Goal: Transaction & Acquisition: Obtain resource

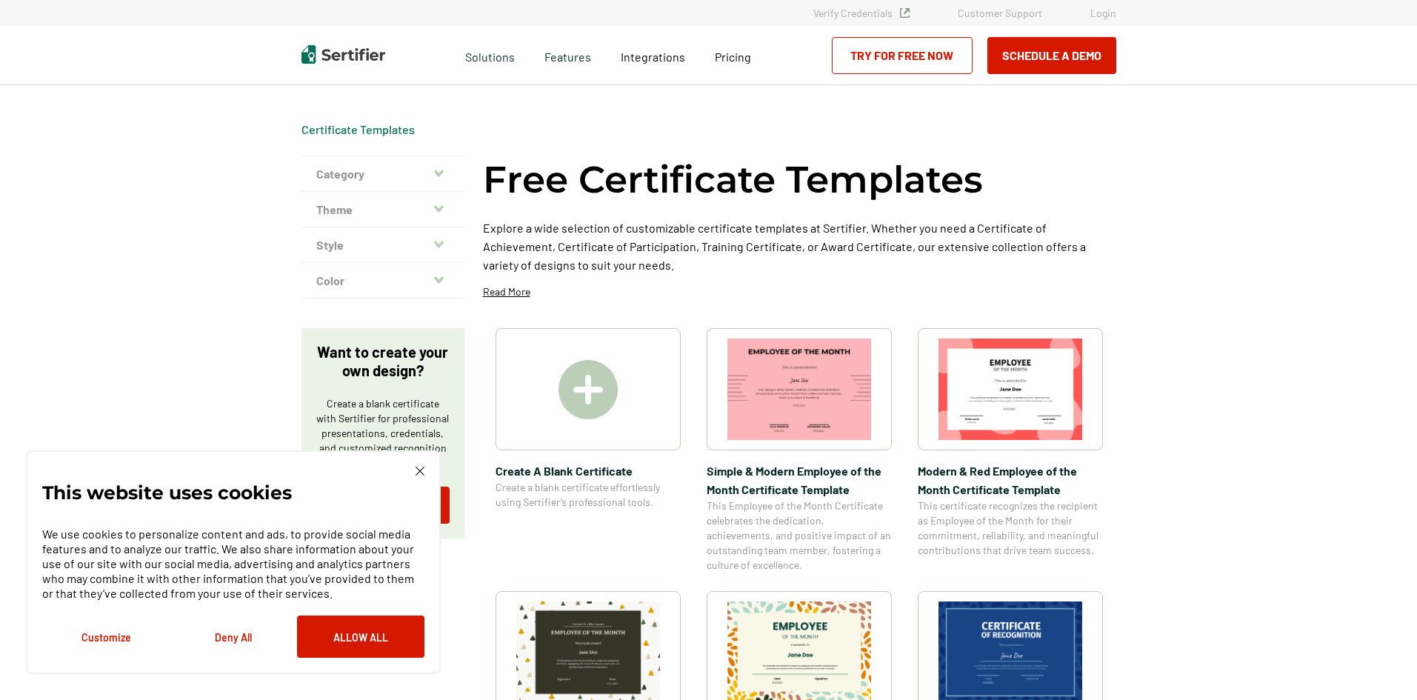
click at [436, 171] on icon "button" at bounding box center [439, 173] width 10 height 7
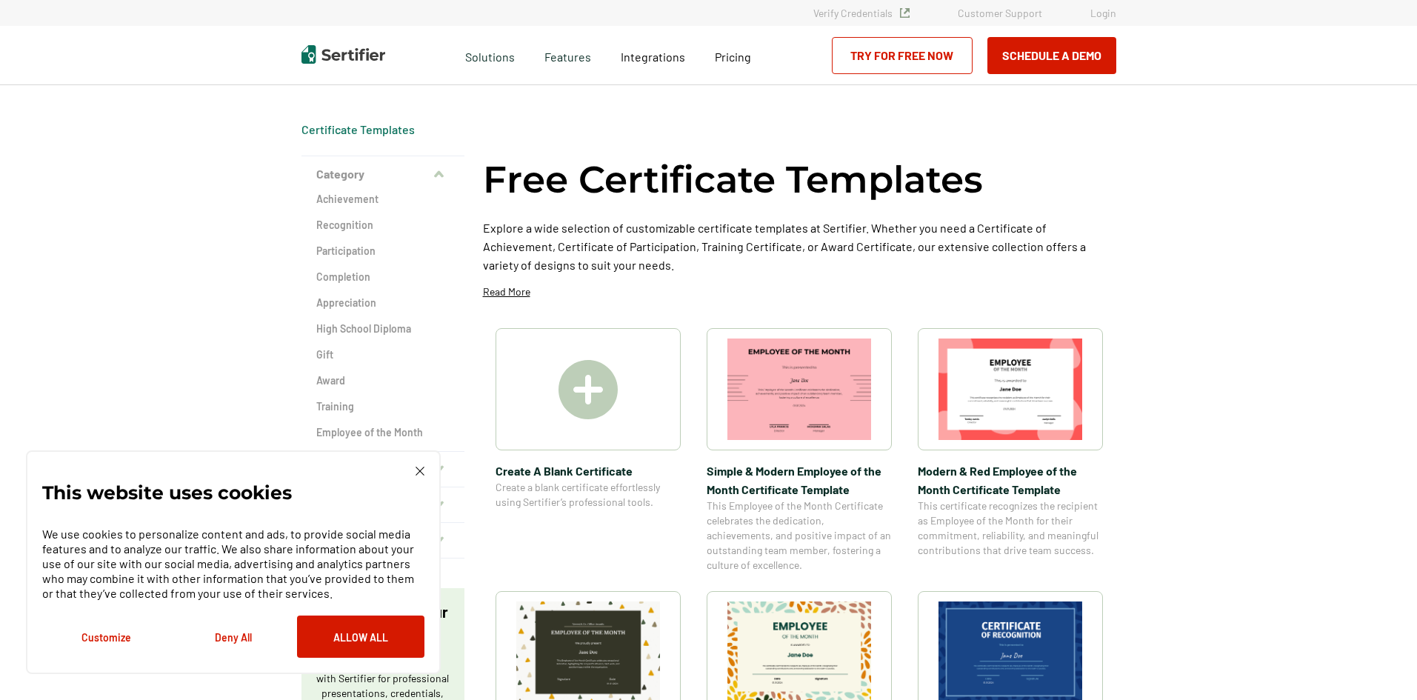
click at [436, 170] on icon "button" at bounding box center [439, 175] width 10 height 12
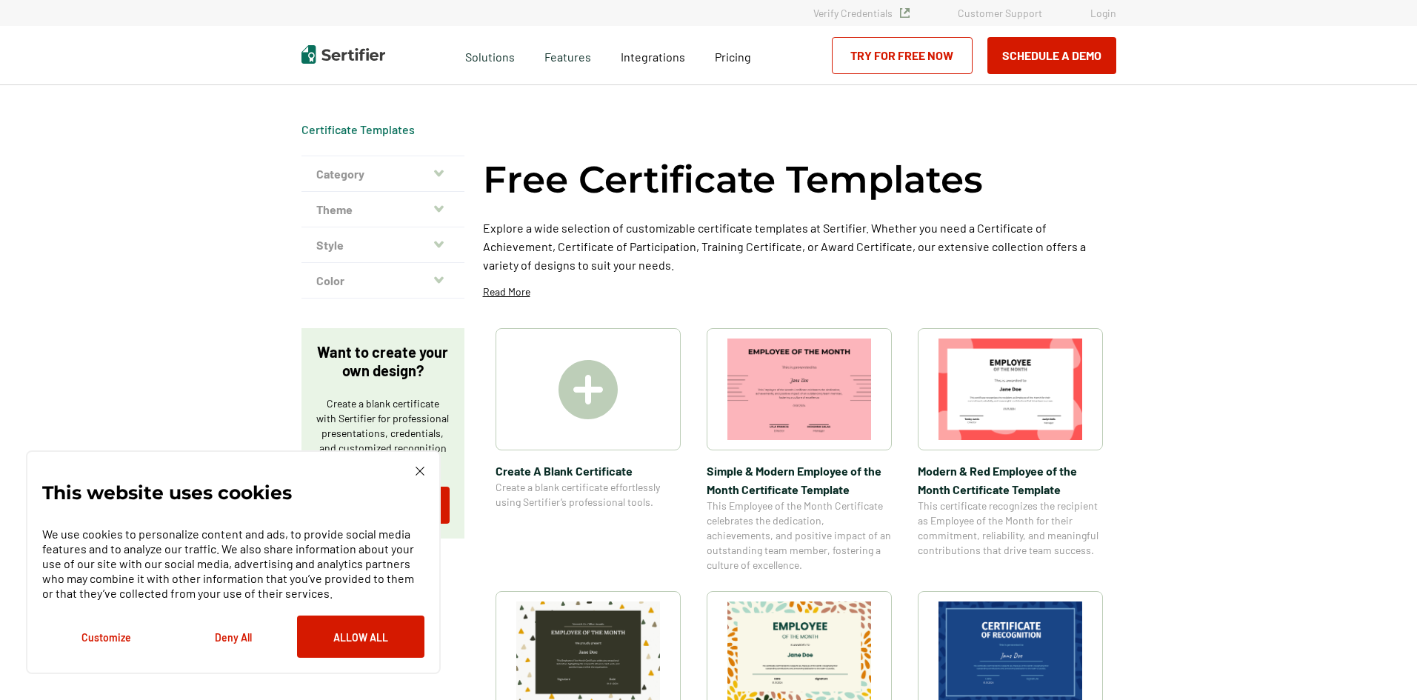
click at [448, 210] on button "Theme" at bounding box center [382, 210] width 163 height 36
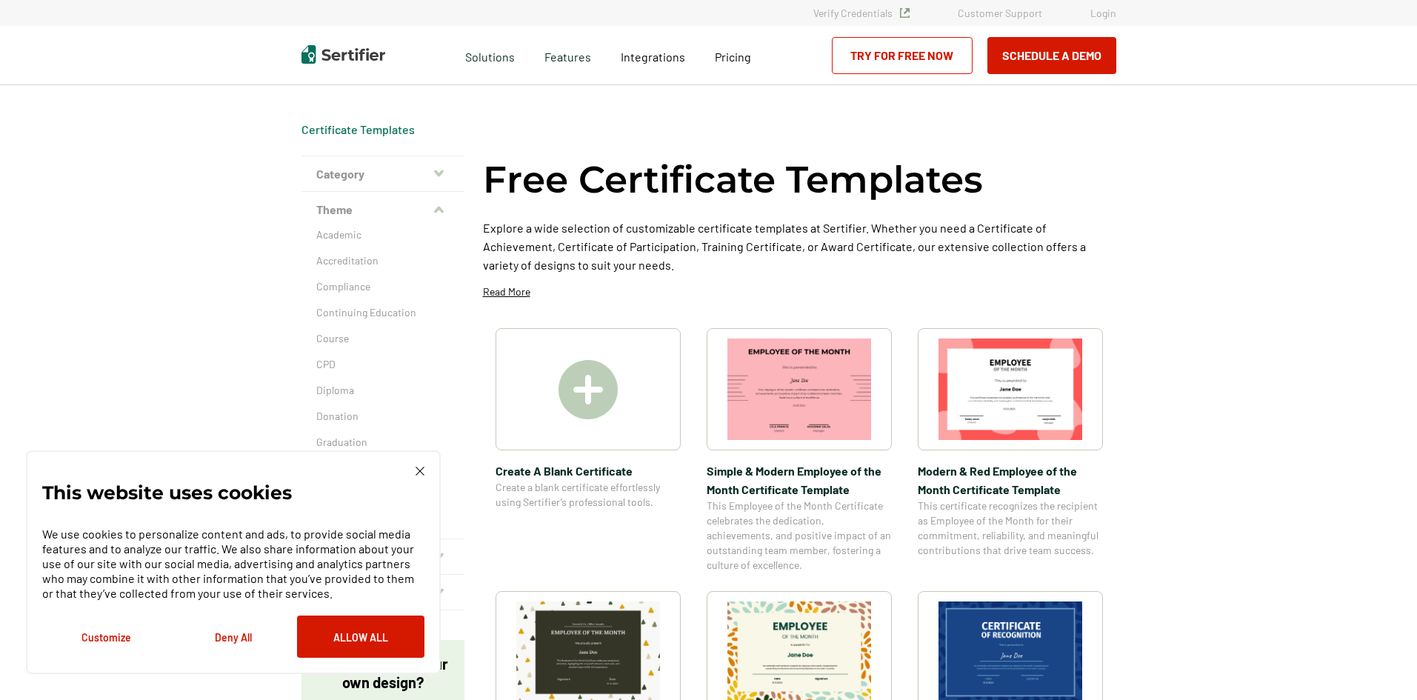
click at [448, 210] on button "Theme" at bounding box center [382, 210] width 163 height 36
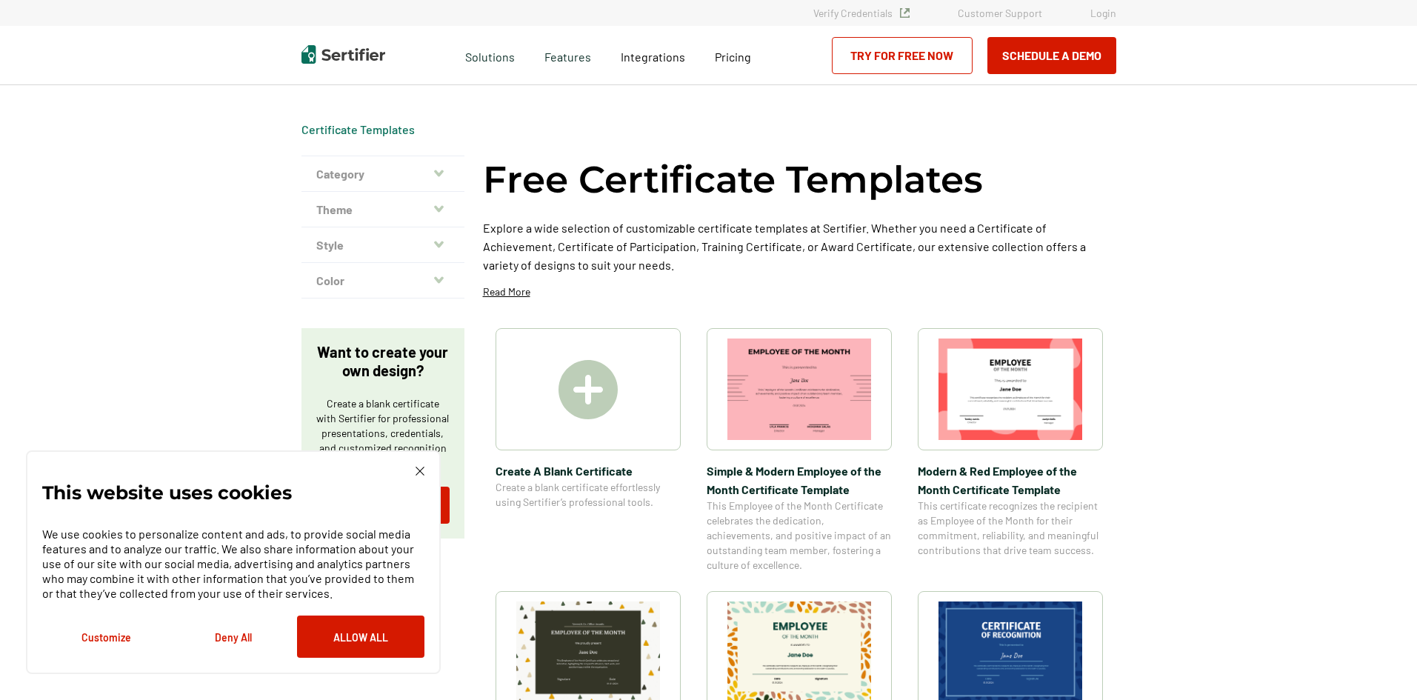
click at [440, 244] on icon "button" at bounding box center [439, 244] width 10 height 7
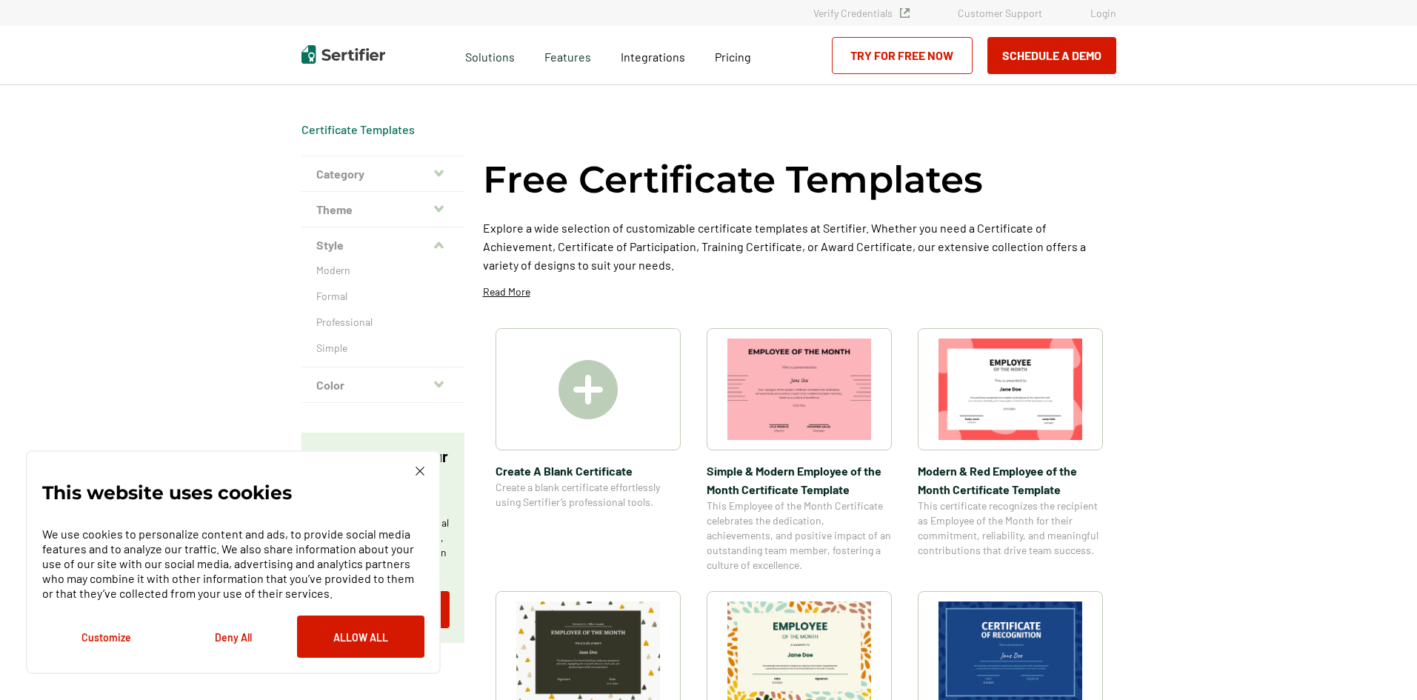
click at [444, 250] on icon "button" at bounding box center [439, 246] width 10 height 12
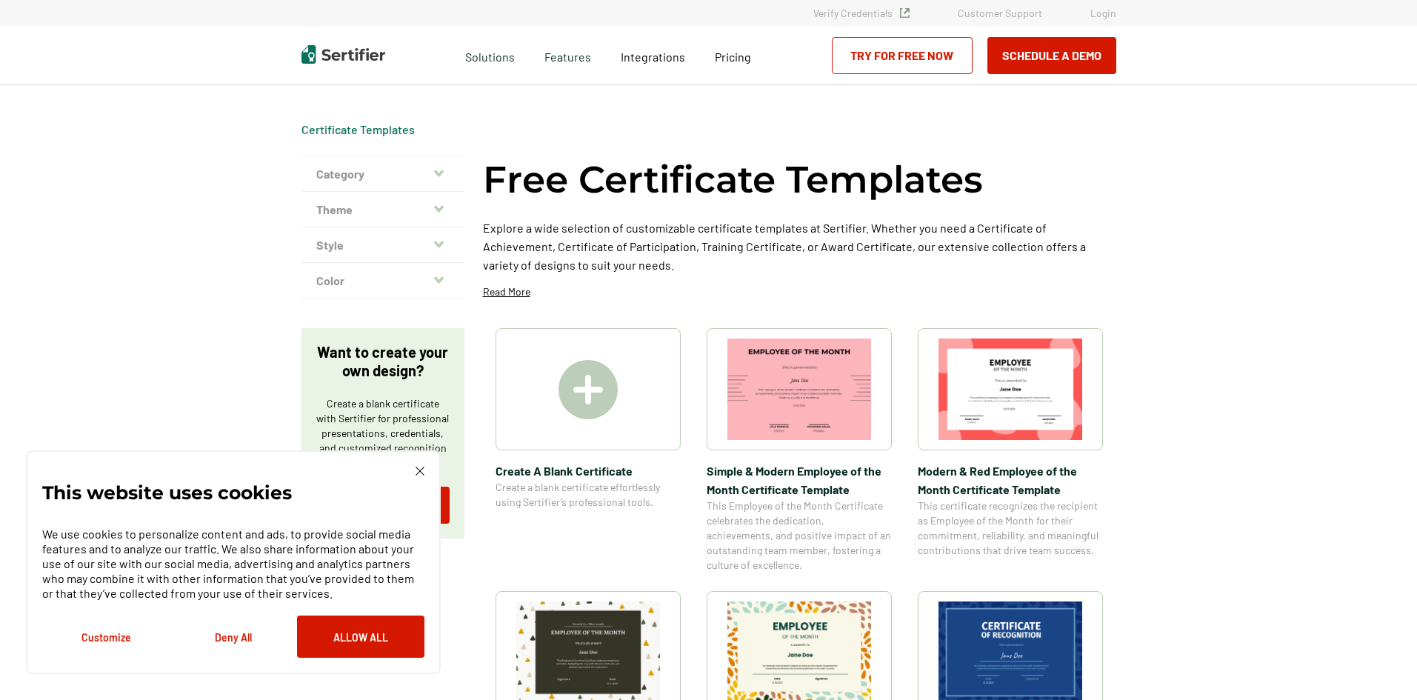
click at [441, 281] on icon "button" at bounding box center [439, 279] width 10 height 7
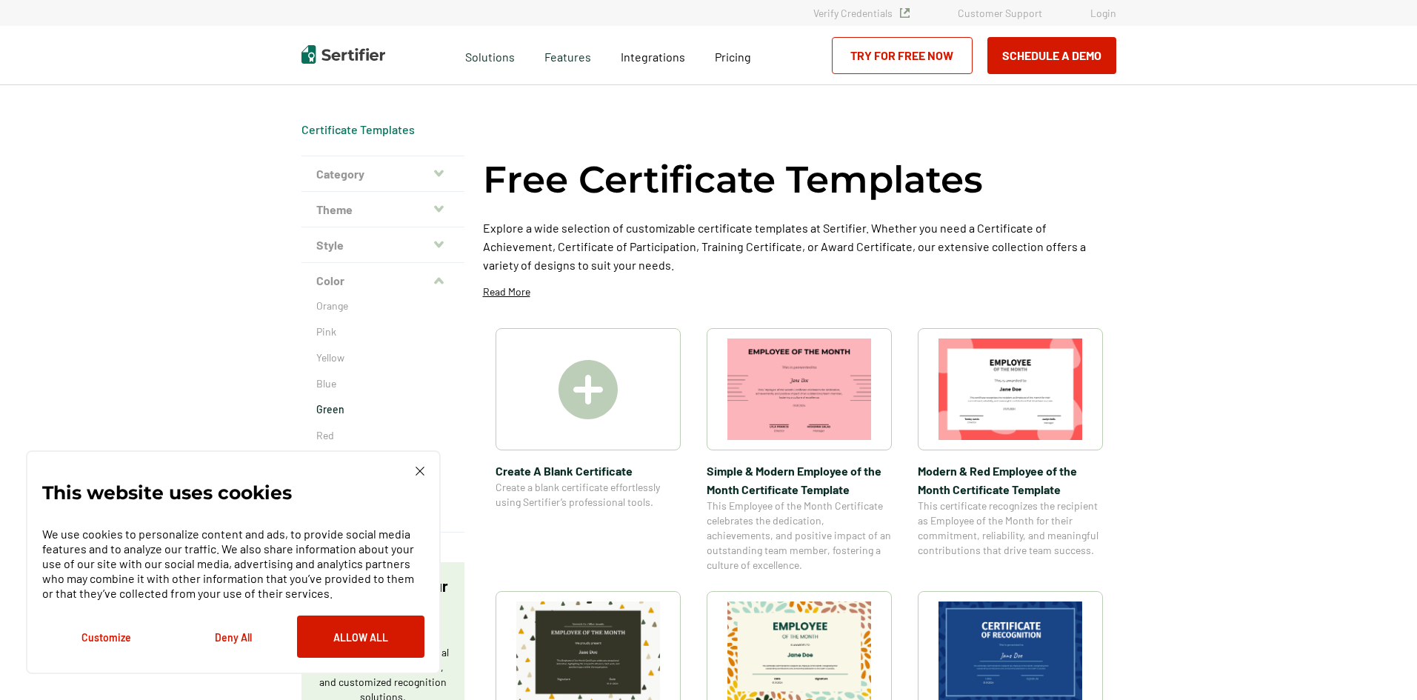
click at [342, 405] on p "Green" at bounding box center [382, 409] width 133 height 15
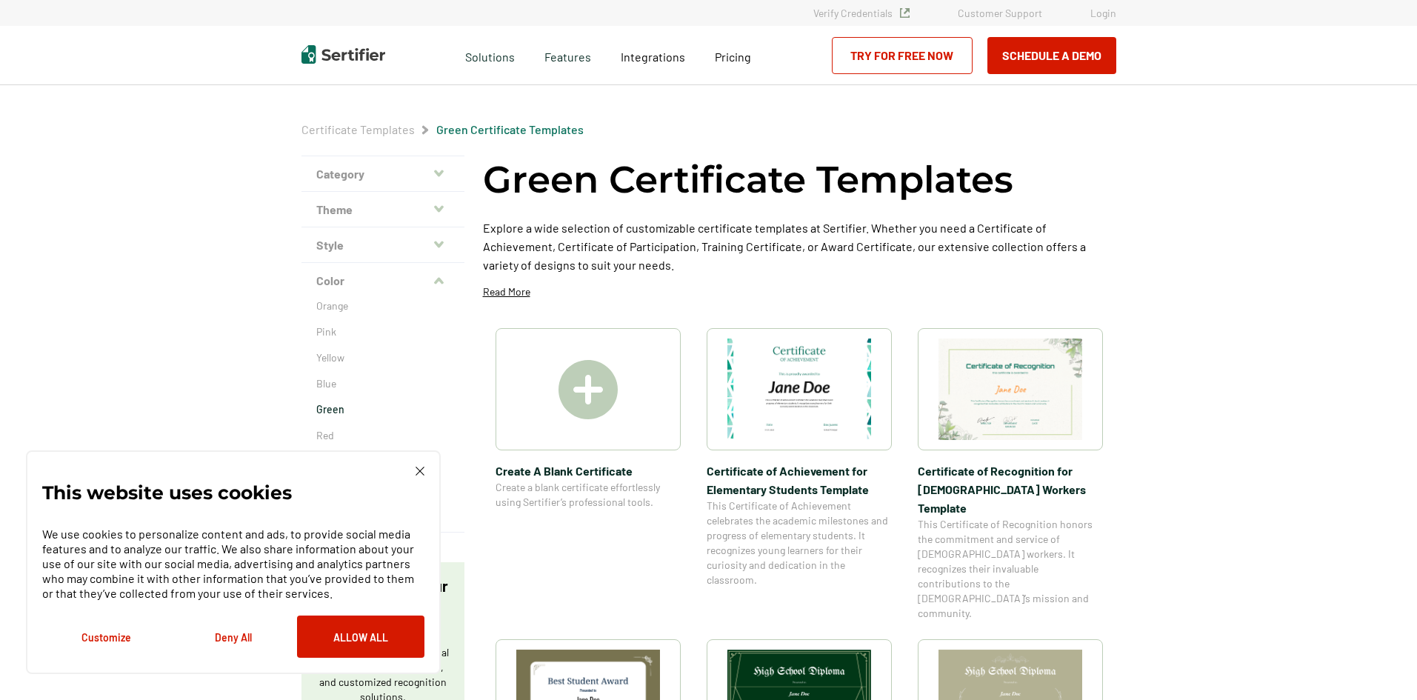
click at [607, 385] on img at bounding box center [587, 389] width 59 height 59
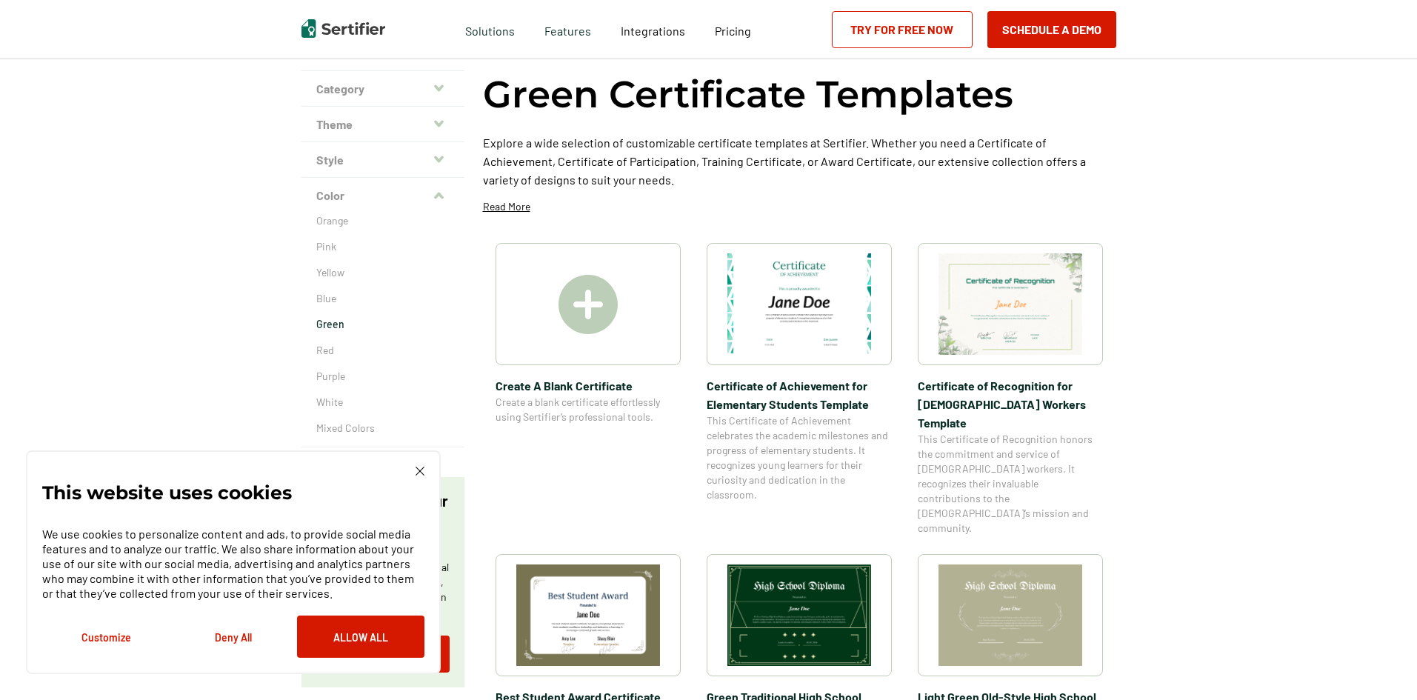
scroll to position [78, 0]
